Goal: Check status: Check status

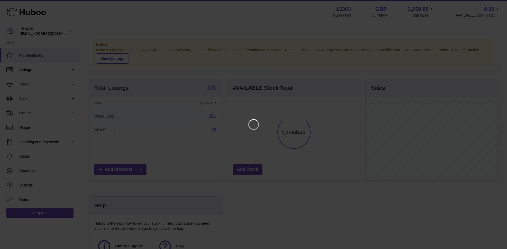
scroll to position [83, 134]
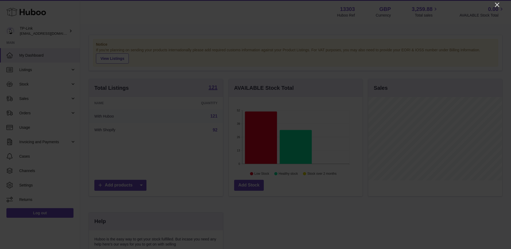
click at [498, 3] on icon "Close" at bounding box center [497, 5] width 6 height 6
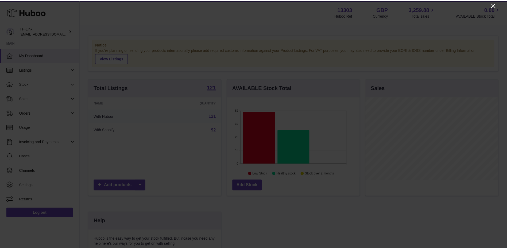
scroll to position [267405, 267356]
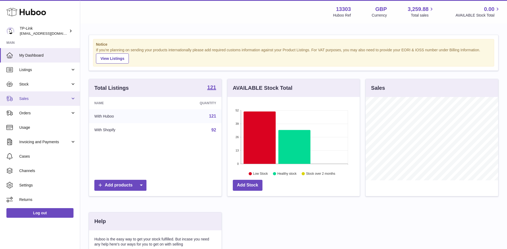
click at [21, 100] on span "Sales" at bounding box center [44, 98] width 51 height 5
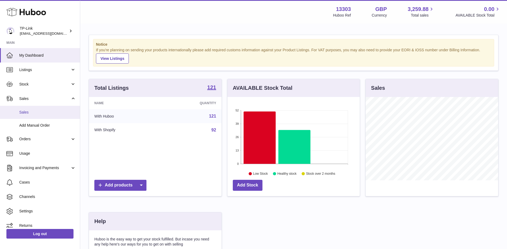
click at [32, 111] on span "Sales" at bounding box center [47, 112] width 57 height 5
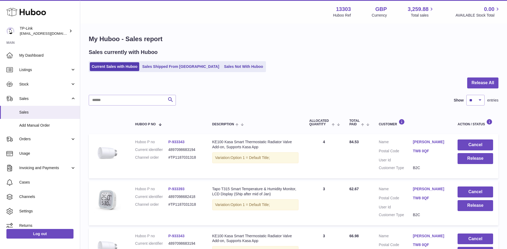
click at [350, 70] on div "Current Sales with Huboo Sales Shipped From Huboo Sales Not With Huboo" at bounding box center [294, 66] width 410 height 11
drag, startPoint x: 464, startPoint y: 58, endPoint x: 392, endPoint y: 45, distance: 73.0
click at [464, 58] on div "Sales currently with Huboo Current Sales with Huboo Sales Shipped From Huboo Sa…" at bounding box center [294, 61] width 410 height 24
click at [357, 22] on div "Menu Huboo 13303 Huboo Ref GBP Currency 3,259.88 Total sales 0.00 AVAILABLE Sto…" at bounding box center [293, 12] width 427 height 24
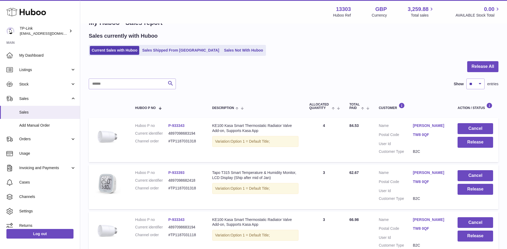
scroll to position [107, 0]
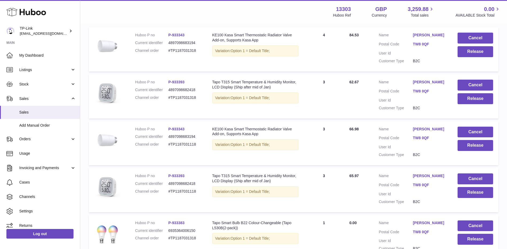
drag, startPoint x: 19, startPoint y: 55, endPoint x: 40, endPoint y: 45, distance: 23.2
click at [19, 55] on link "My Dashboard" at bounding box center [40, 55] width 80 height 14
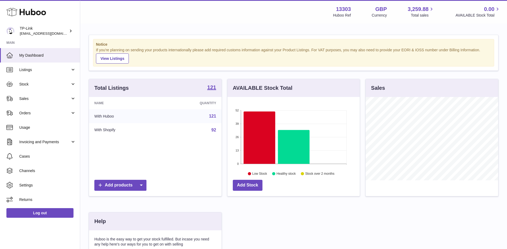
drag, startPoint x: 43, startPoint y: 104, endPoint x: 43, endPoint y: 107, distance: 2.9
click at [43, 104] on link "Sales" at bounding box center [40, 98] width 80 height 14
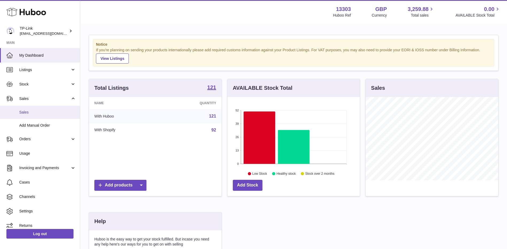
click at [40, 117] on link "Sales" at bounding box center [40, 112] width 80 height 13
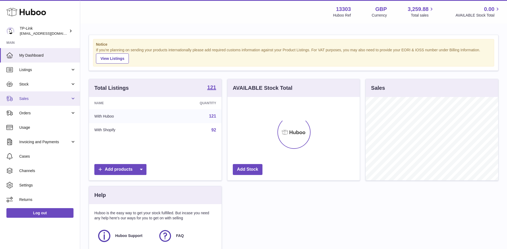
scroll to position [83, 132]
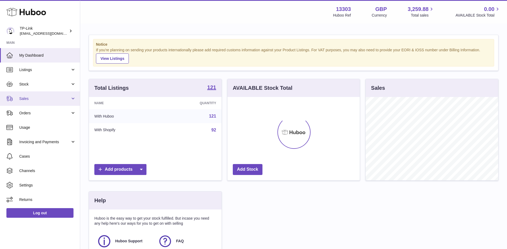
click at [42, 97] on span "Sales" at bounding box center [44, 98] width 51 height 5
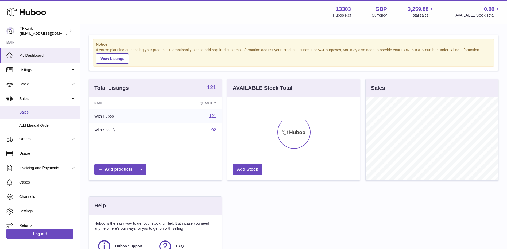
click at [37, 113] on span "Sales" at bounding box center [47, 112] width 57 height 5
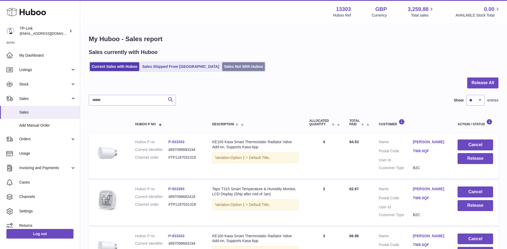
click at [222, 67] on link "Sales Not With Huboo" at bounding box center [243, 66] width 43 height 9
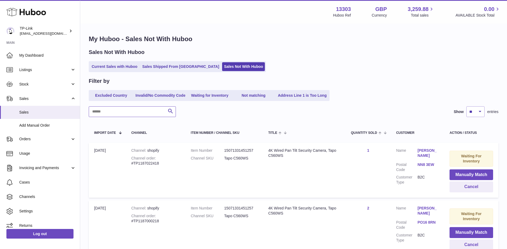
click at [128, 112] on input "text" at bounding box center [132, 111] width 87 height 11
paste input "**********"
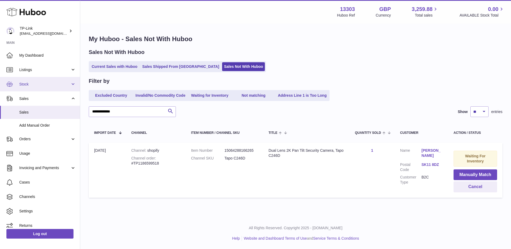
click at [41, 85] on span "Stock" at bounding box center [44, 84] width 51 height 5
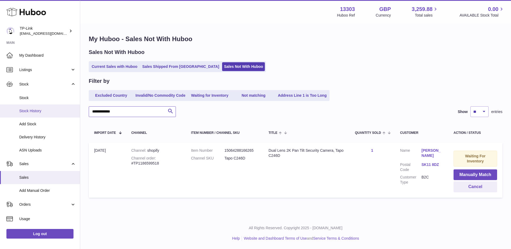
drag, startPoint x: 134, startPoint y: 108, endPoint x: 44, endPoint y: 113, distance: 89.8
click at [44, 113] on div "Huboo TP-Link gaby.chen@tp-link.com Main My Dashboard Listings Not with Huboo L…" at bounding box center [255, 124] width 511 height 249
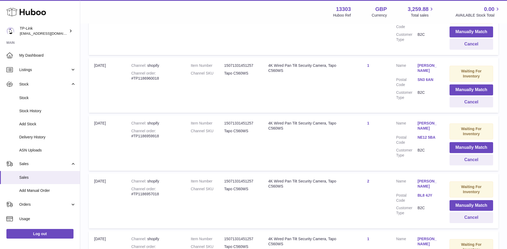
scroll to position [528, 0]
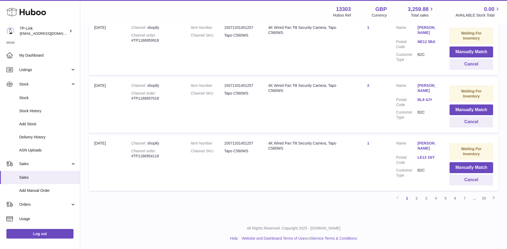
type input "****"
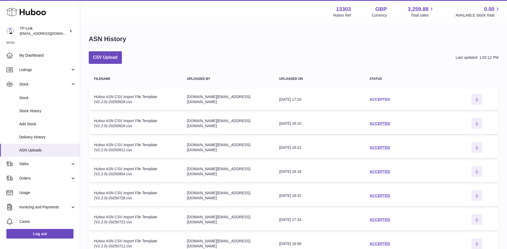
click at [383, 98] on link "ACCEPTED" at bounding box center [380, 99] width 21 height 4
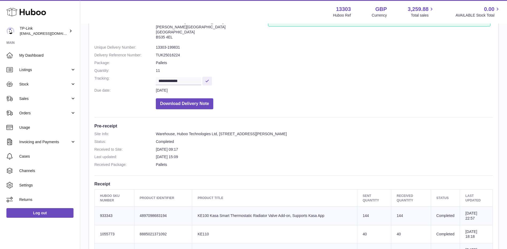
scroll to position [53, 0]
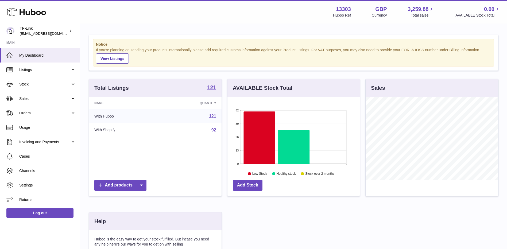
scroll to position [83, 132]
click at [34, 160] on link "Cases" at bounding box center [40, 156] width 80 height 14
click at [46, 99] on span "Sales" at bounding box center [44, 98] width 51 height 5
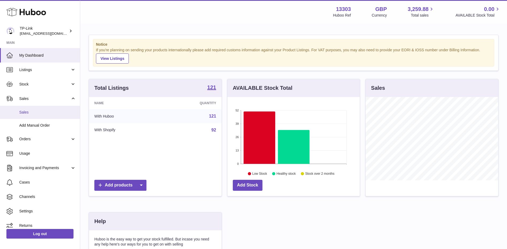
click at [36, 112] on span "Sales" at bounding box center [47, 112] width 57 height 5
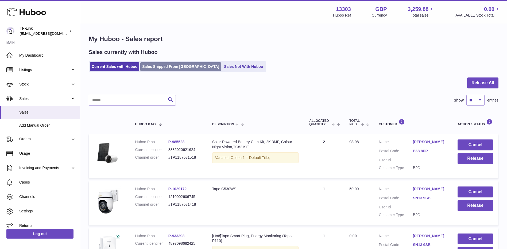
click at [158, 68] on link "Sales Shipped From [GEOGRAPHIC_DATA]" at bounding box center [180, 66] width 81 height 9
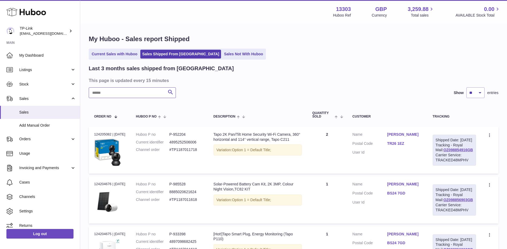
click at [140, 97] on input "text" at bounding box center [132, 92] width 87 height 11
paste input "**********"
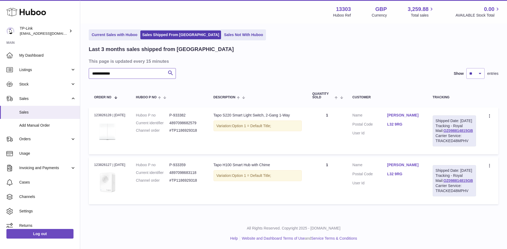
scroll to position [40, 0]
type input "**********"
drag, startPoint x: 130, startPoint y: 52, endPoint x: 89, endPoint y: 55, distance: 40.8
click at [90, 68] on input "**********" at bounding box center [132, 73] width 87 height 11
click at [228, 68] on div "**********" at bounding box center [294, 73] width 410 height 11
